Goal: Navigation & Orientation: Find specific page/section

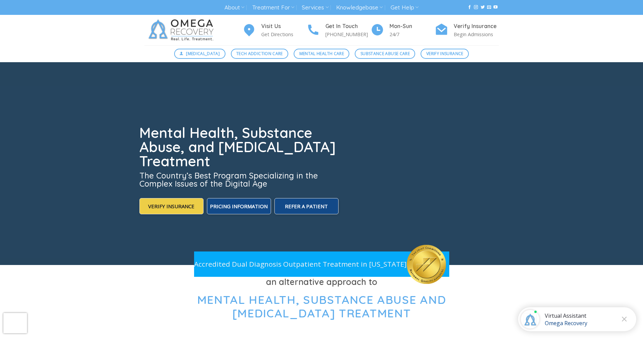
scroll to position [1, 0]
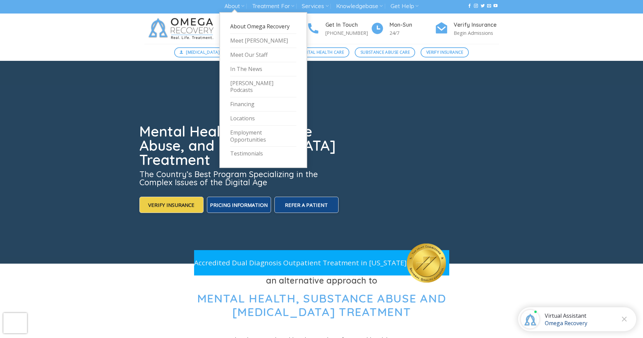
click at [246, 30] on link "About Omega Recovery" at bounding box center [263, 27] width 66 height 14
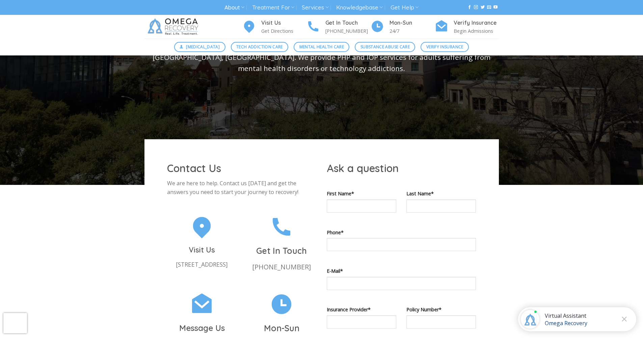
scroll to position [413, 0]
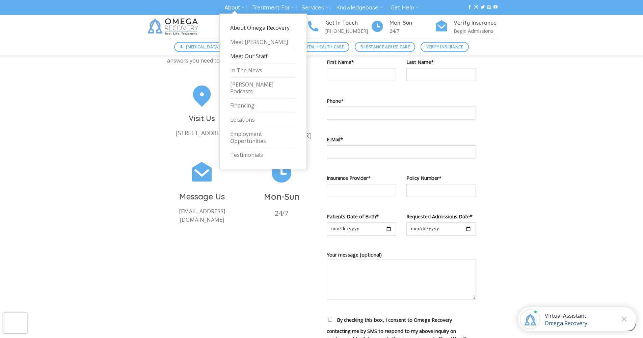
click at [245, 58] on link "Meet Our Staff" at bounding box center [263, 56] width 66 height 14
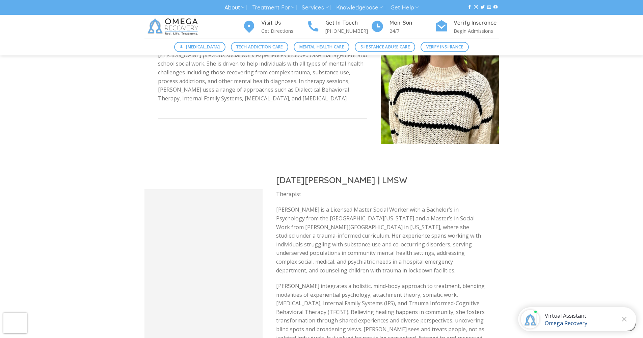
scroll to position [1167, 0]
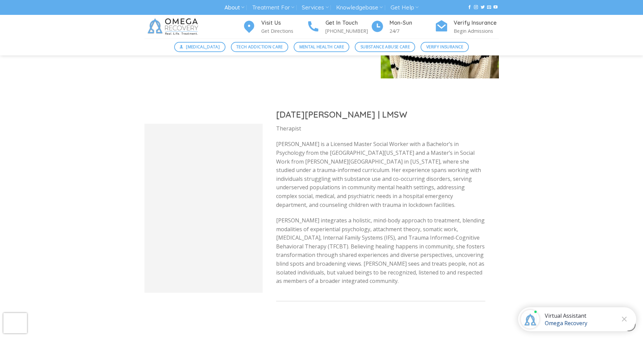
click at [221, 195] on div at bounding box center [204, 208] width 118 height 169
click at [222, 195] on div at bounding box center [204, 208] width 118 height 169
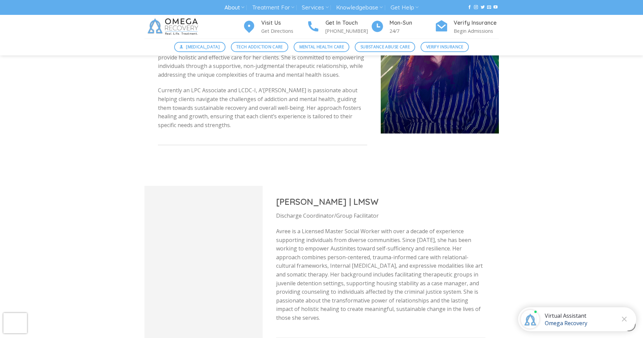
scroll to position [1627, 0]
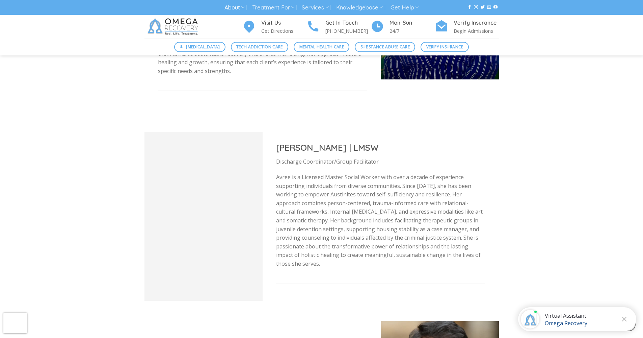
click at [230, 231] on div at bounding box center [204, 216] width 118 height 169
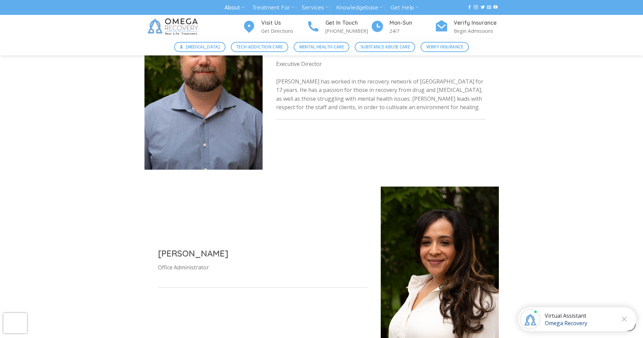
scroll to position [244, 0]
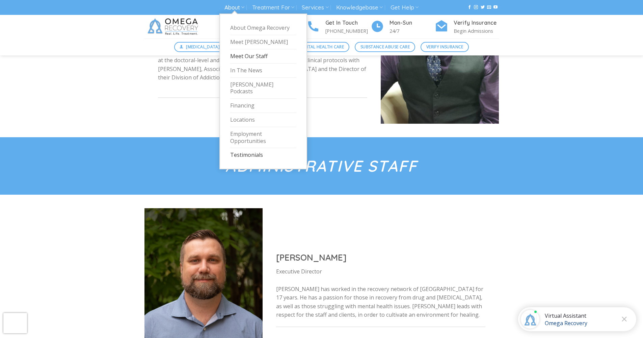
click at [242, 148] on link "Testimonials" at bounding box center [263, 155] width 66 height 14
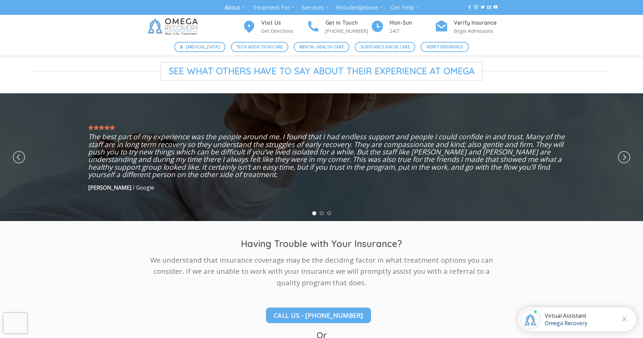
scroll to position [178, 0]
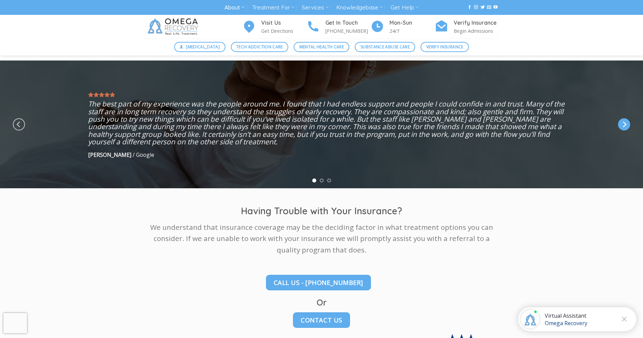
click at [625, 125] on icon "Next" at bounding box center [625, 124] width 4 height 6
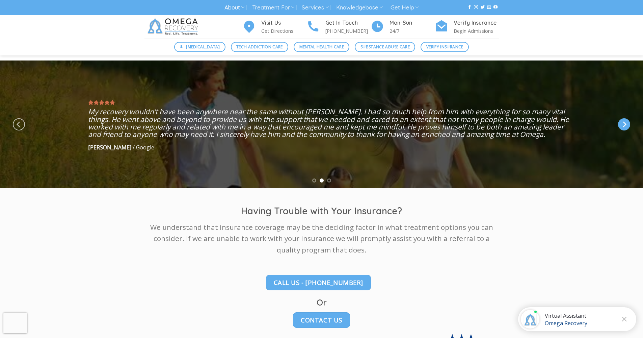
click at [626, 122] on icon "Next" at bounding box center [624, 124] width 12 height 12
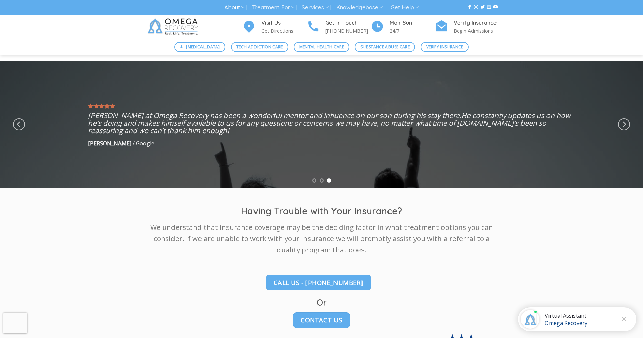
click at [633, 130] on div at bounding box center [321, 124] width 643 height 128
click at [629, 125] on icon "Next" at bounding box center [624, 124] width 12 height 12
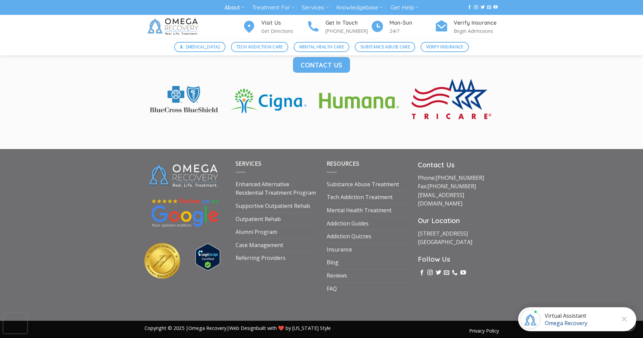
scroll to position [24, 0]
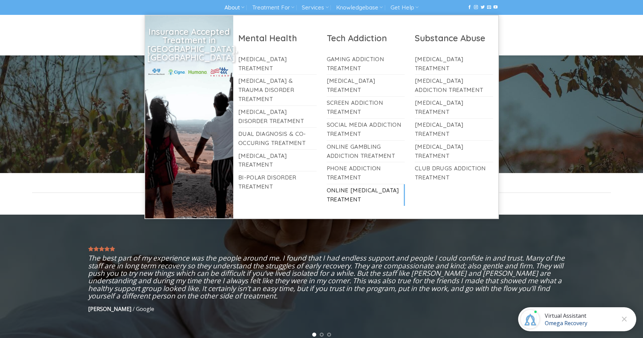
click at [346, 188] on link "Online [MEDICAL_DATA] Treatment" at bounding box center [366, 195] width 78 height 22
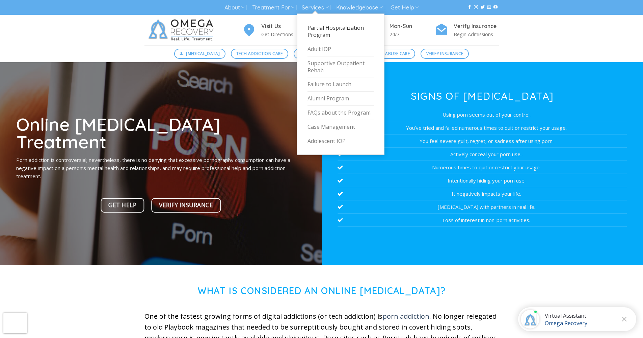
click at [315, 29] on link "Partial Hospitalization Program" at bounding box center [341, 31] width 66 height 21
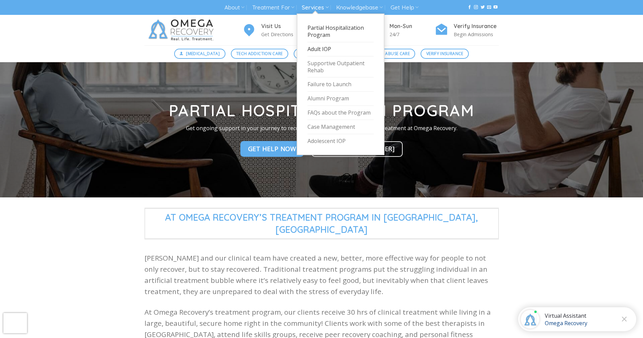
click at [314, 48] on link "Adult IOP" at bounding box center [341, 49] width 66 height 14
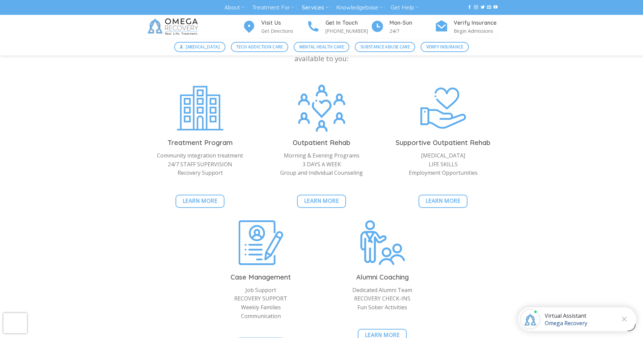
scroll to position [790, 0]
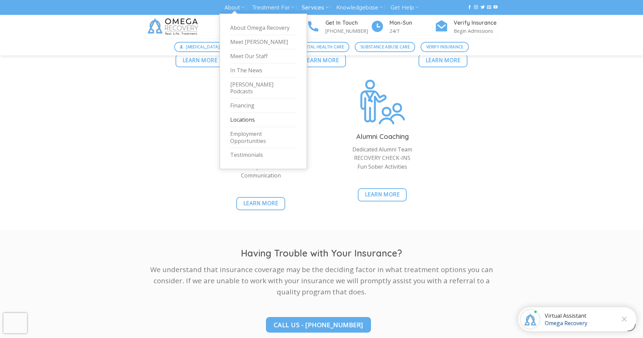
click at [243, 114] on link "Locations" at bounding box center [263, 120] width 66 height 14
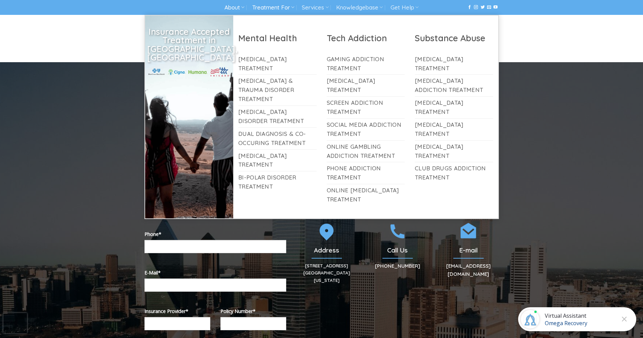
click at [279, 7] on link "Treatment For" at bounding box center [273, 7] width 42 height 12
